Goal: Navigation & Orientation: Find specific page/section

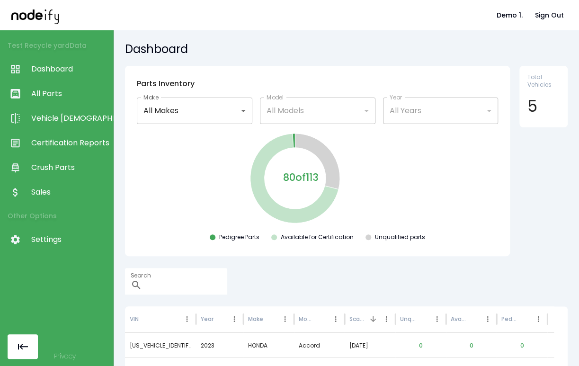
click at [439, 58] on div "Dashboard" at bounding box center [346, 50] width 443 height 17
click at [338, 32] on div "**********" at bounding box center [346, 198] width 465 height 336
click at [462, 34] on div "**********" at bounding box center [346, 198] width 465 height 336
click at [444, 49] on h5 "Dashboard" at bounding box center [346, 49] width 443 height 15
click at [438, 48] on h5 "Dashboard" at bounding box center [346, 49] width 443 height 15
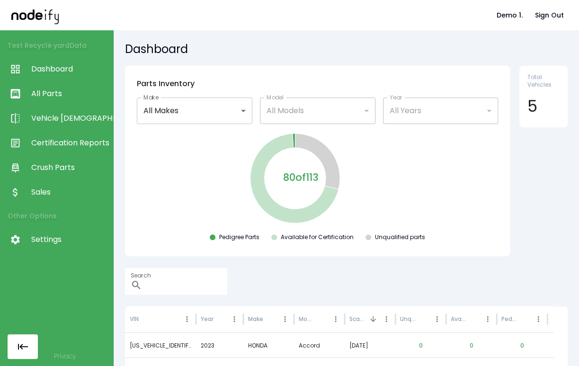
click at [495, 173] on div "80 of 113 Pedigree Parts Available for Certification Unqualified parts" at bounding box center [318, 188] width 370 height 113
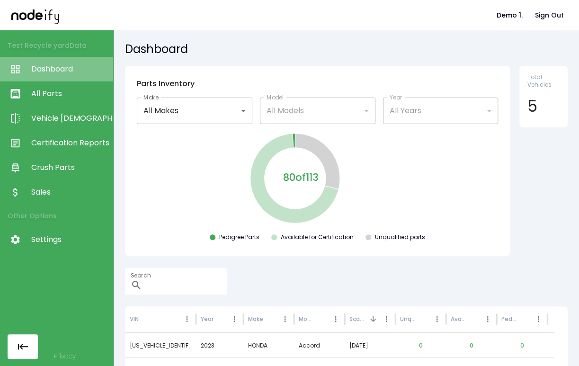
click at [57, 76] on link "Dashboard" at bounding box center [56, 69] width 113 height 25
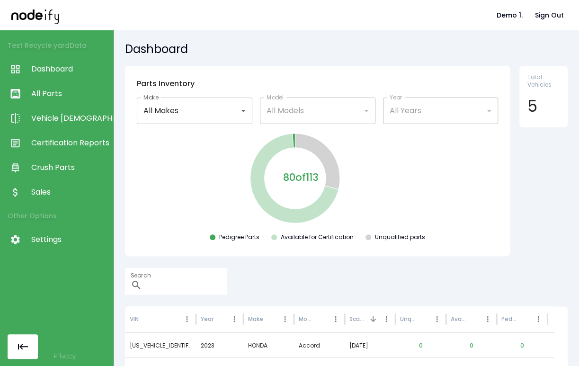
click at [56, 90] on span "All Parts" at bounding box center [69, 93] width 77 height 11
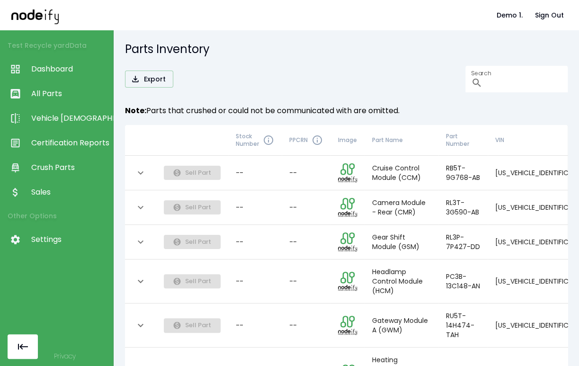
click at [366, 120] on div "Note: Parts that crushed or could not be communicated with are omitted." at bounding box center [346, 114] width 443 height 21
click at [315, 71] on div "Export Search ​" at bounding box center [346, 79] width 443 height 27
click at [323, 55] on h5 "Parts Inventory" at bounding box center [346, 49] width 443 height 15
click at [390, 38] on div "Parts Inventory Export Search ​ Note: Parts that crushed or could not be commun…" at bounding box center [346, 198] width 465 height 336
click at [44, 68] on span "Dashboard" at bounding box center [69, 68] width 77 height 11
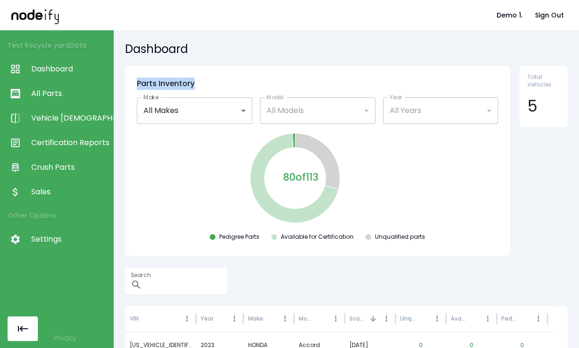
click at [401, 63] on div "**********" at bounding box center [346, 189] width 465 height 318
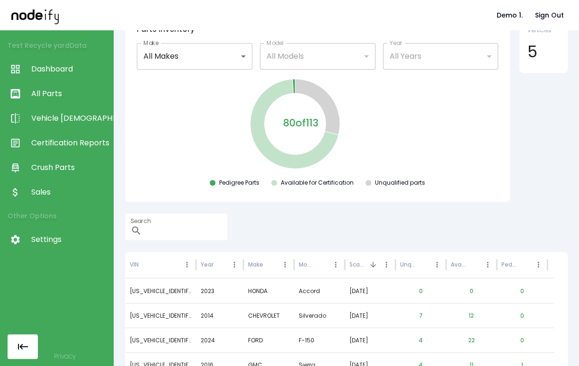
scroll to position [57, 0]
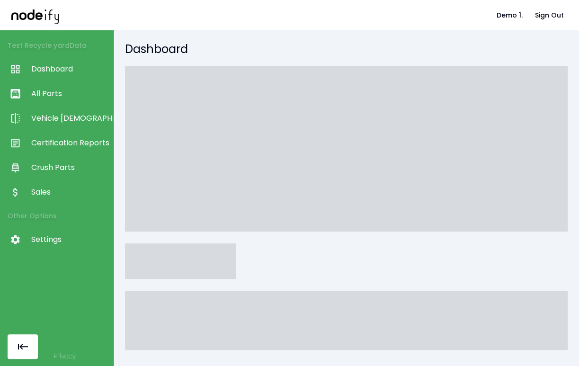
scroll to position [57, 0]
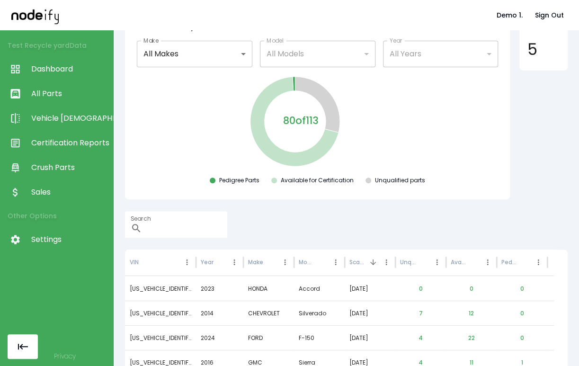
click at [482, 111] on div "80 of 113 Pedigree Parts Available for Certification Unqualified parts" at bounding box center [318, 131] width 370 height 113
drag, startPoint x: 406, startPoint y: 103, endPoint x: 414, endPoint y: 101, distance: 8.4
click at [406, 103] on icon at bounding box center [317, 121] width 225 height 93
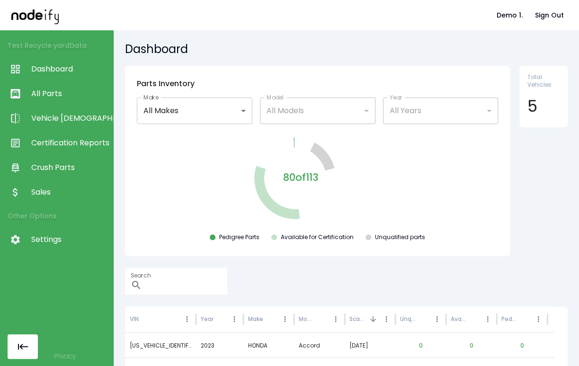
scroll to position [57, 0]
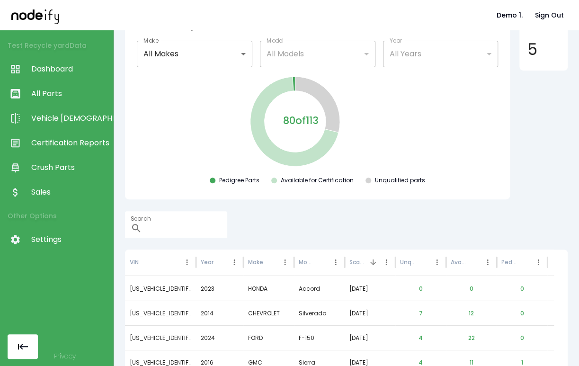
click at [54, 91] on span "All Parts" at bounding box center [69, 93] width 77 height 11
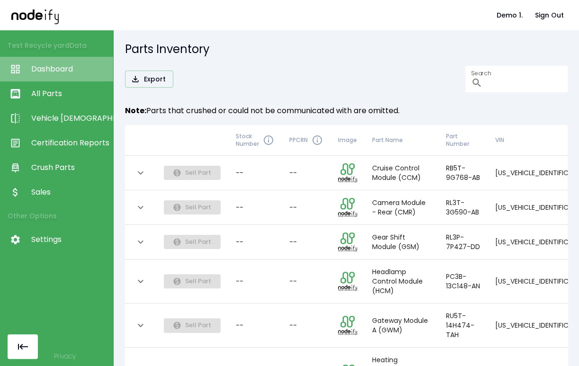
click at [64, 61] on link "Dashboard" at bounding box center [56, 69] width 113 height 25
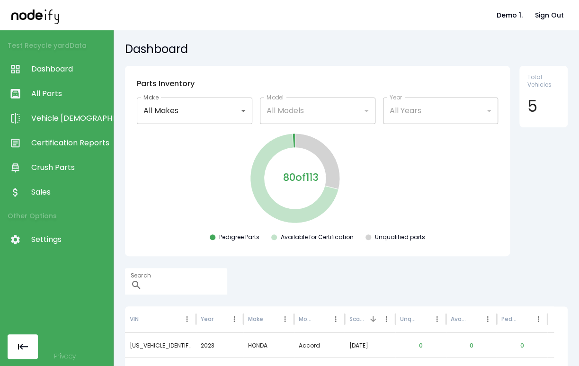
click at [55, 160] on link "Crush Parts" at bounding box center [56, 167] width 113 height 25
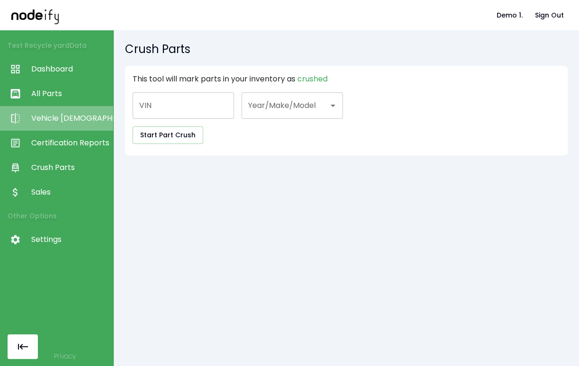
click at [75, 118] on span "Vehicle [DEMOGRAPHIC_DATA]" at bounding box center [69, 118] width 77 height 11
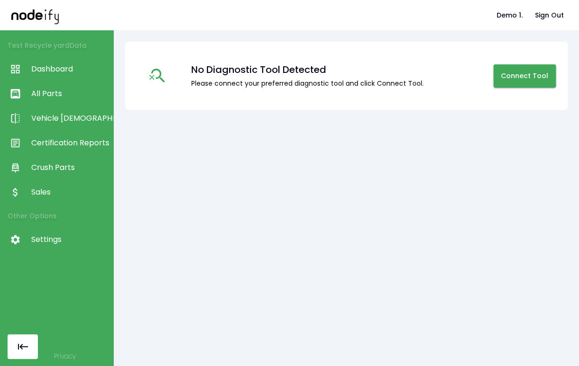
click at [75, 77] on link "Dashboard" at bounding box center [56, 69] width 113 height 25
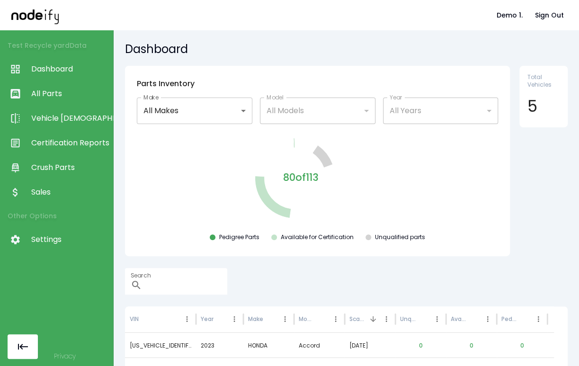
click at [77, 65] on span "Dashboard" at bounding box center [69, 68] width 77 height 11
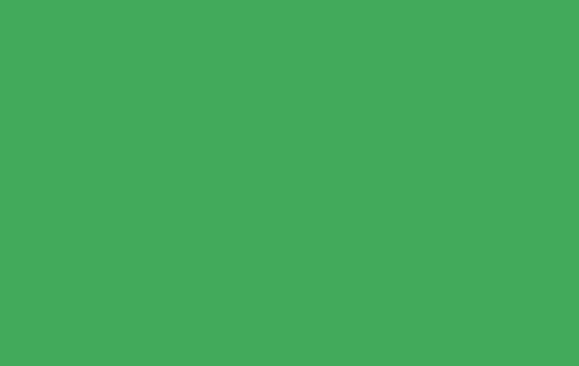
click at [392, 0] on html at bounding box center [289, 0] width 579 height 0
click at [305, 0] on html at bounding box center [289, 0] width 579 height 0
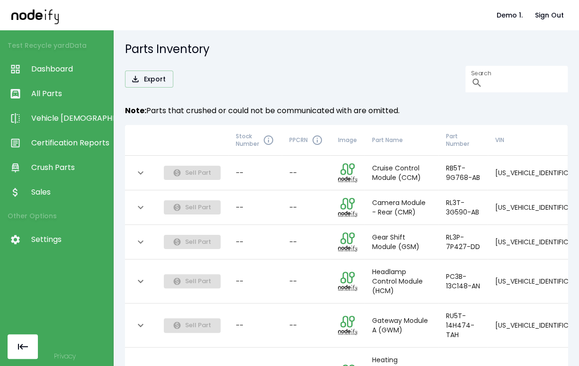
drag, startPoint x: 312, startPoint y: 83, endPoint x: 266, endPoint y: 91, distance: 46.7
click at [310, 83] on div "Export Search ​" at bounding box center [346, 79] width 443 height 27
click at [80, 70] on span "Dashboard" at bounding box center [69, 68] width 77 height 11
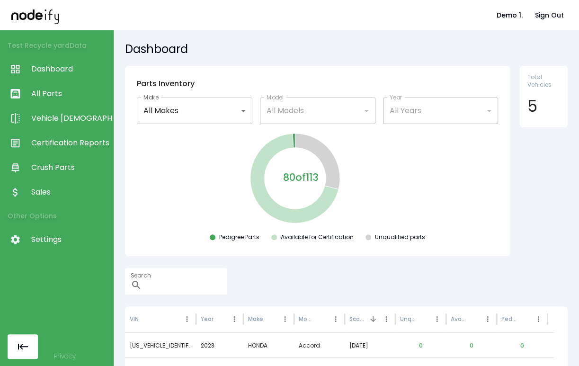
click at [57, 123] on span "Vehicle [DEMOGRAPHIC_DATA]" at bounding box center [69, 118] width 77 height 11
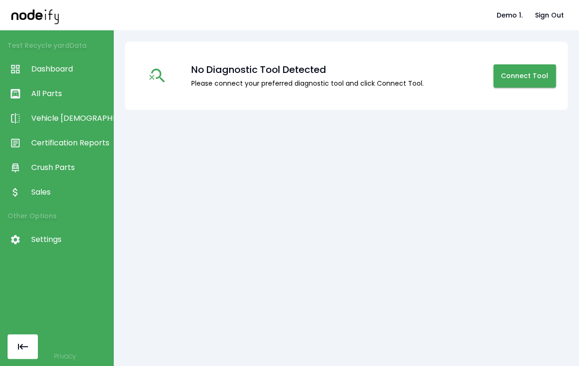
click at [73, 64] on span "Dashboard" at bounding box center [69, 68] width 77 height 11
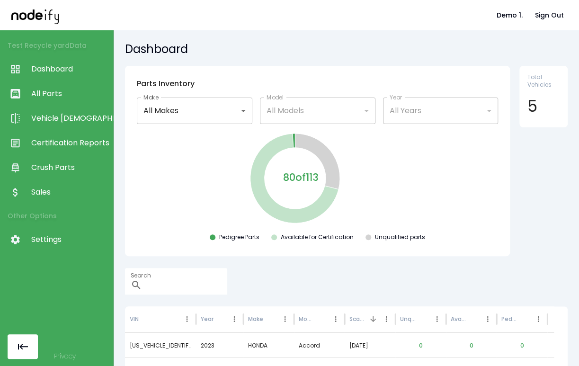
click at [75, 49] on li "Test Recycle yard Data" at bounding box center [56, 45] width 113 height 23
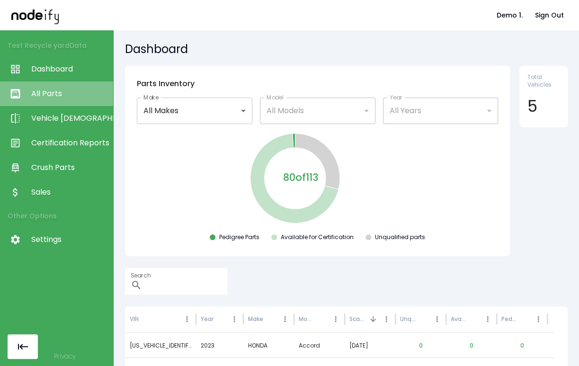
click at [38, 98] on span "All Parts" at bounding box center [69, 93] width 77 height 11
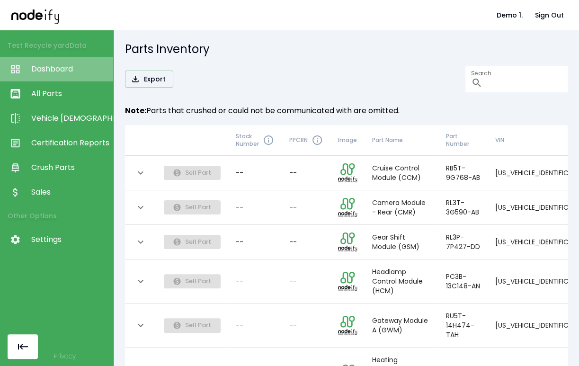
click at [53, 65] on span "Dashboard" at bounding box center [69, 68] width 77 height 11
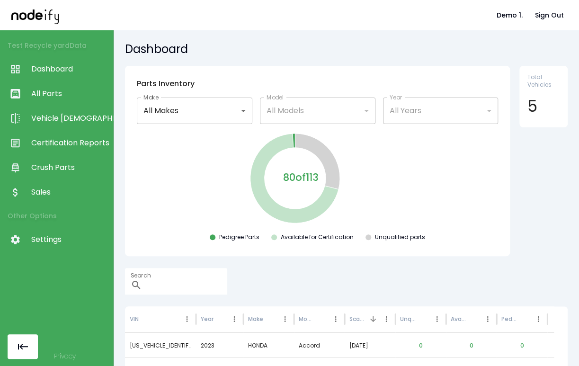
click at [445, 60] on div "**********" at bounding box center [346, 198] width 465 height 336
click at [404, 63] on div "**********" at bounding box center [346, 198] width 465 height 336
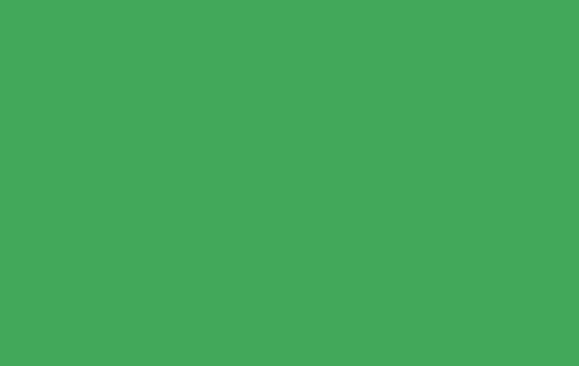
click at [440, 0] on html at bounding box center [289, 0] width 579 height 0
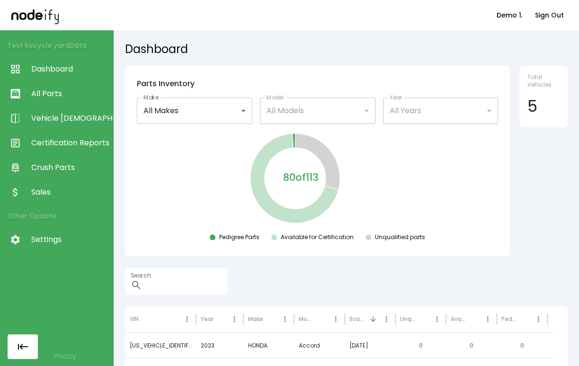
click at [463, 73] on div "**********" at bounding box center [317, 95] width 385 height 58
click at [55, 94] on span "All Parts" at bounding box center [69, 93] width 77 height 11
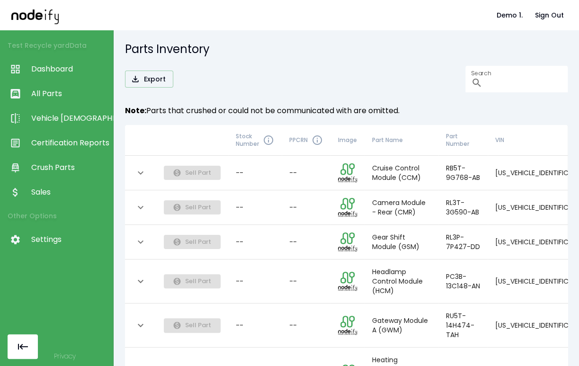
click at [55, 69] on span "Dashboard" at bounding box center [69, 68] width 77 height 11
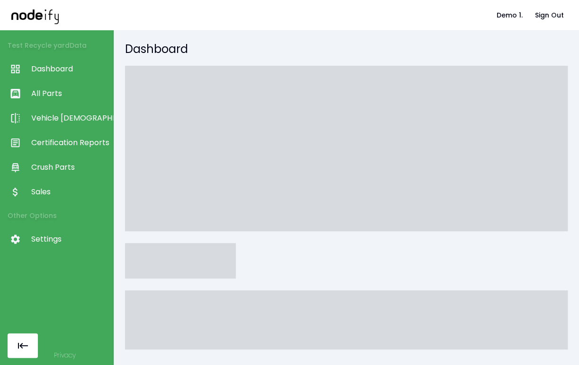
click at [77, 91] on span "All Parts" at bounding box center [69, 93] width 77 height 11
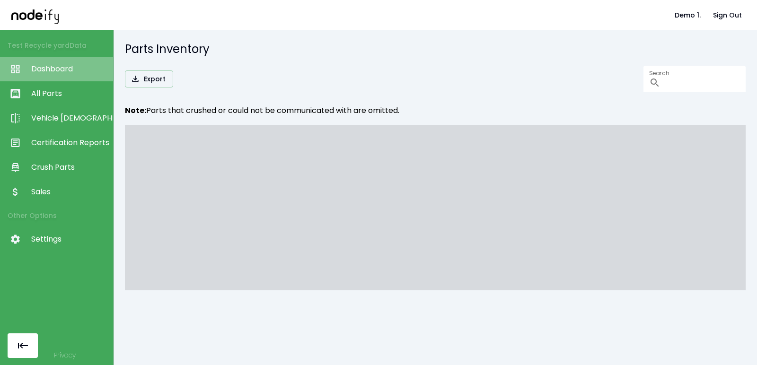
click at [63, 68] on span "Dashboard" at bounding box center [69, 68] width 77 height 11
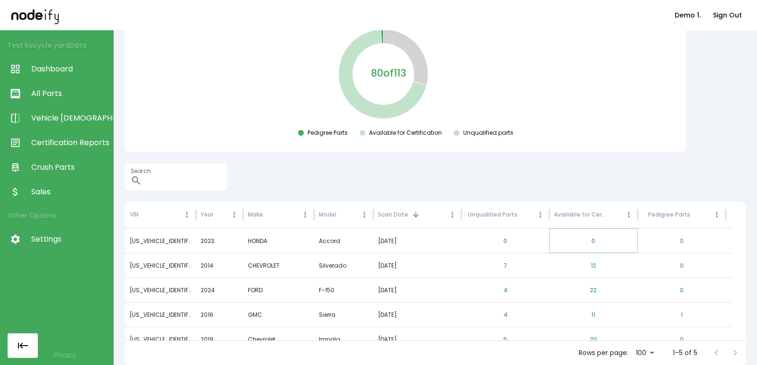
click at [579, 239] on button "0" at bounding box center [593, 241] width 19 height 23
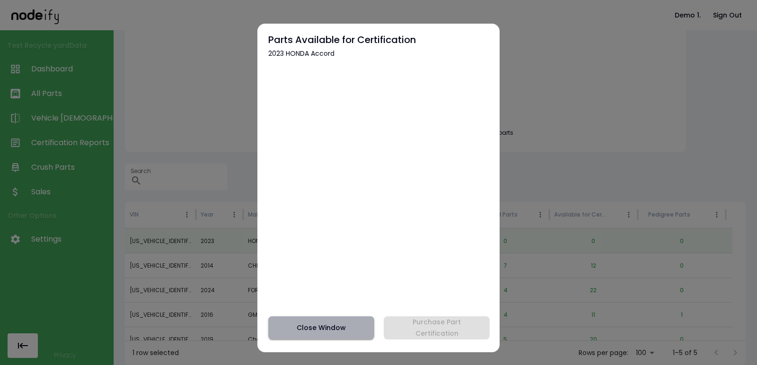
drag, startPoint x: 347, startPoint y: 330, endPoint x: 508, endPoint y: 253, distance: 178.9
click at [347, 330] on button "Close Window" at bounding box center [321, 328] width 106 height 23
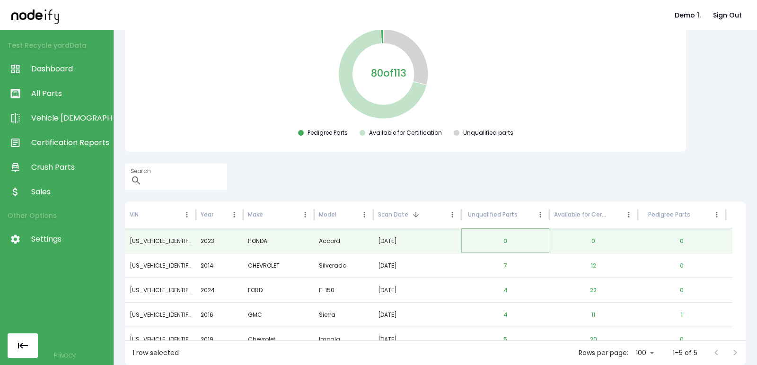
click at [505, 237] on button "0" at bounding box center [505, 241] width 19 height 23
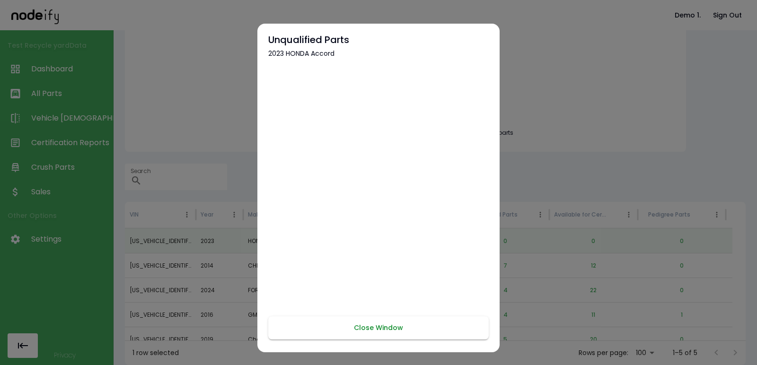
click at [339, 330] on button "Close Window" at bounding box center [378, 328] width 221 height 23
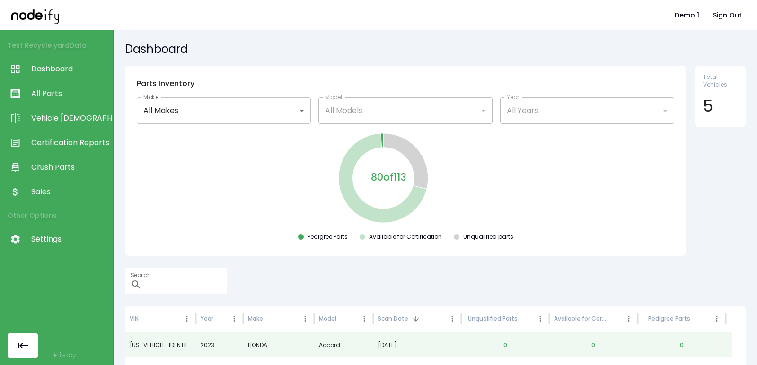
click at [86, 85] on link "All Parts" at bounding box center [56, 93] width 113 height 25
